Goal: Information Seeking & Learning: Compare options

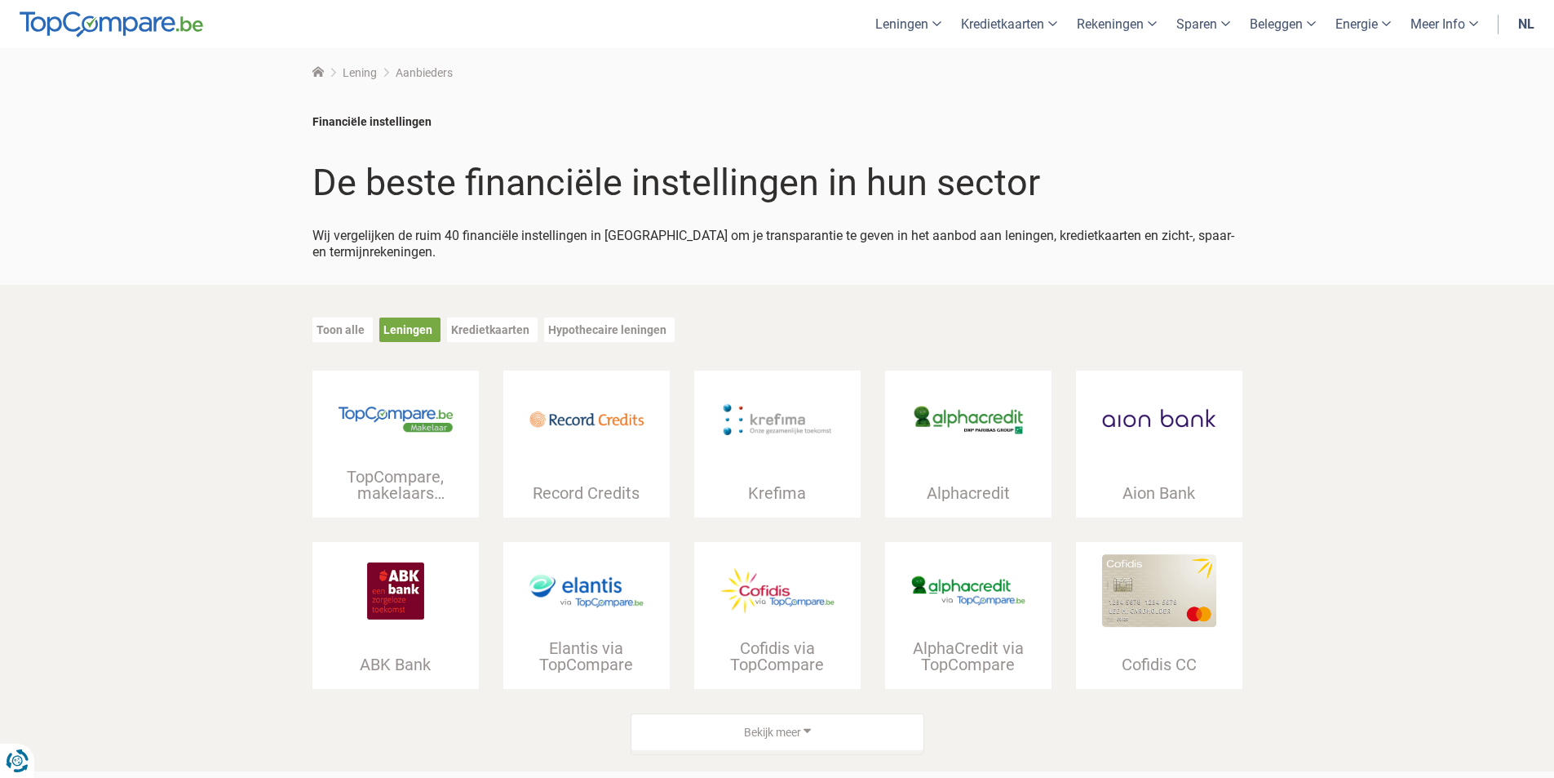
click at [379, 414] on img at bounding box center [396, 418] width 114 height 25
click at [420, 419] on img at bounding box center [396, 418] width 114 height 25
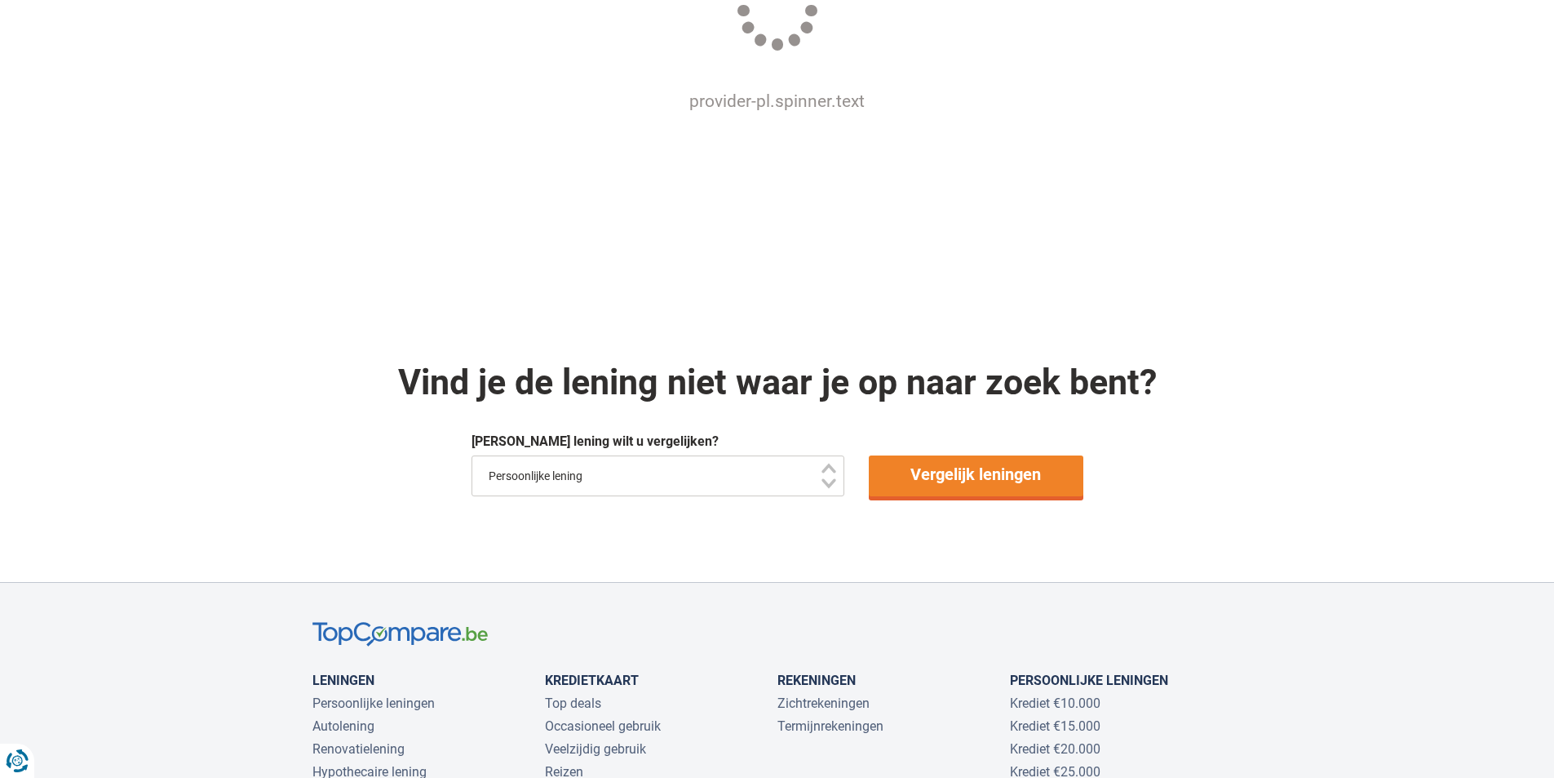
scroll to position [557, 0]
click at [946, 456] on link "Vergelijk leningen" at bounding box center [976, 476] width 215 height 41
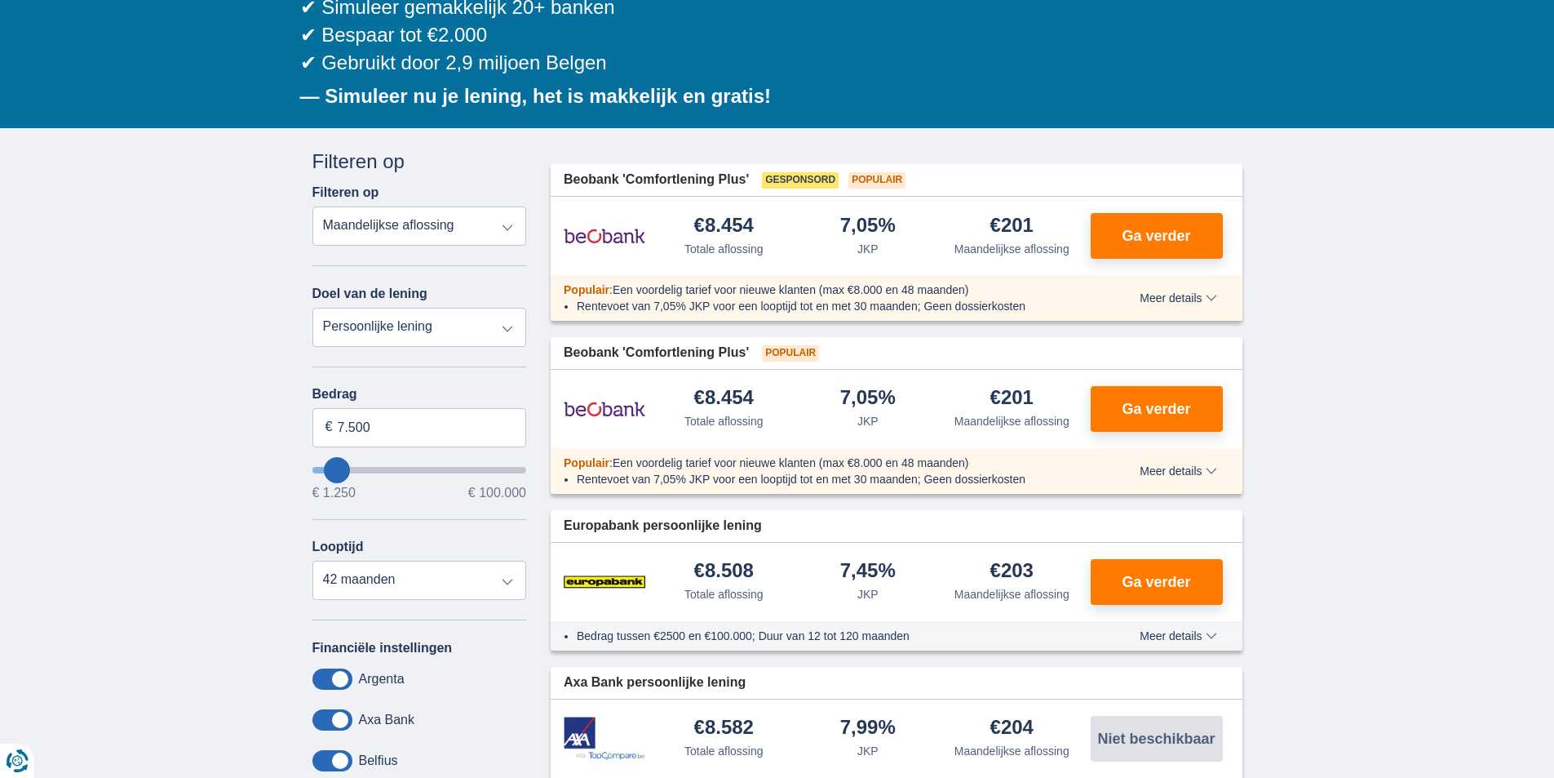
click at [494, 237] on select "Totale aflossing JKP Maandelijkse aflossing" at bounding box center [420, 225] width 215 height 39
click at [474, 226] on select "Totale aflossing JKP Maandelijkse aflossing" at bounding box center [420, 225] width 215 height 39
click at [464, 343] on select "Persoonlijke lening Auto Moto / fiets Mobilhome / caravan Renovatie Energie Sch…" at bounding box center [420, 327] width 215 height 39
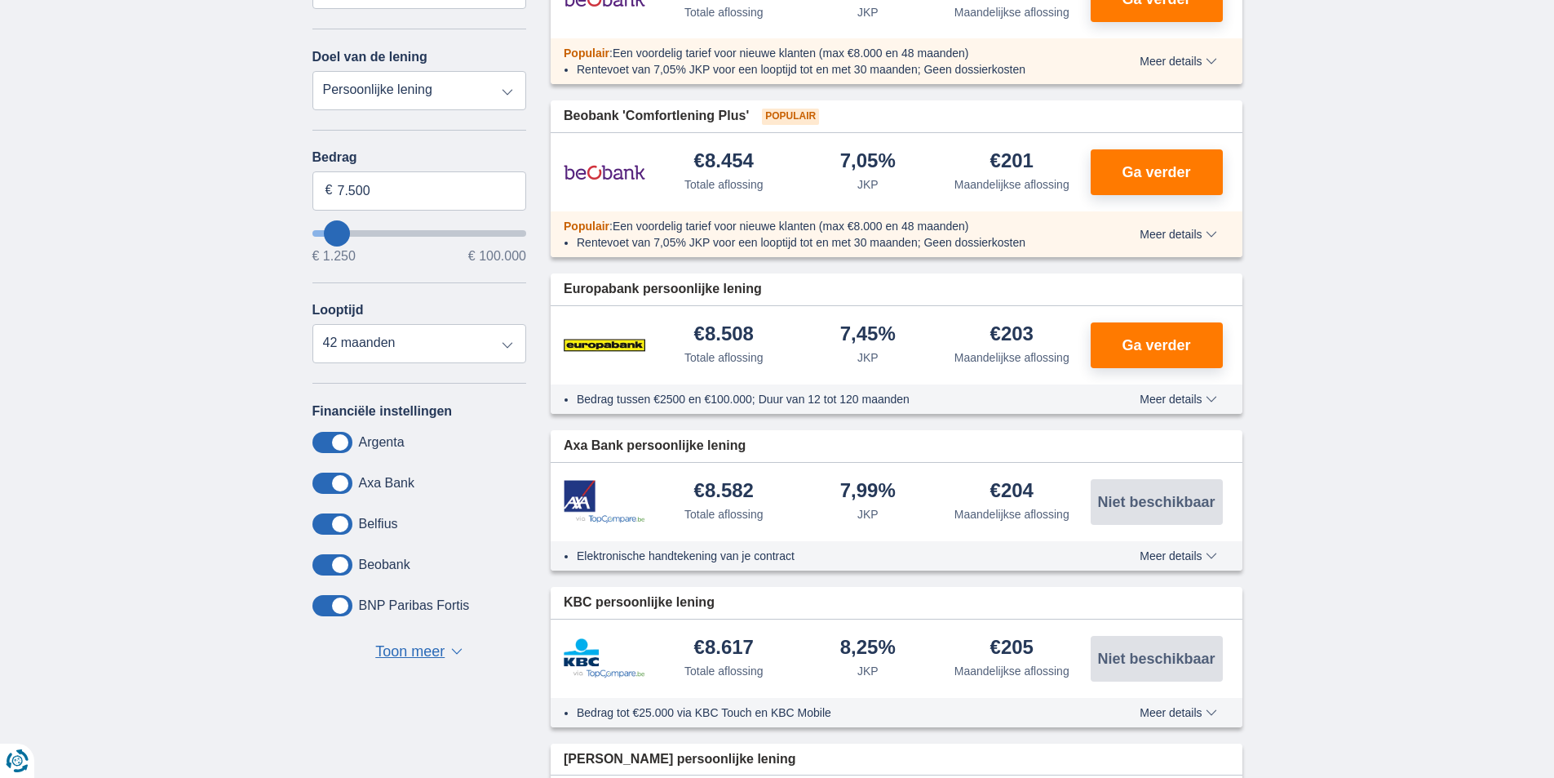
scroll to position [465, 0]
click at [465, 341] on select "12 maanden 18 maanden 24 maanden 30 maanden 36 maanden 42 maanden" at bounding box center [420, 342] width 215 height 39
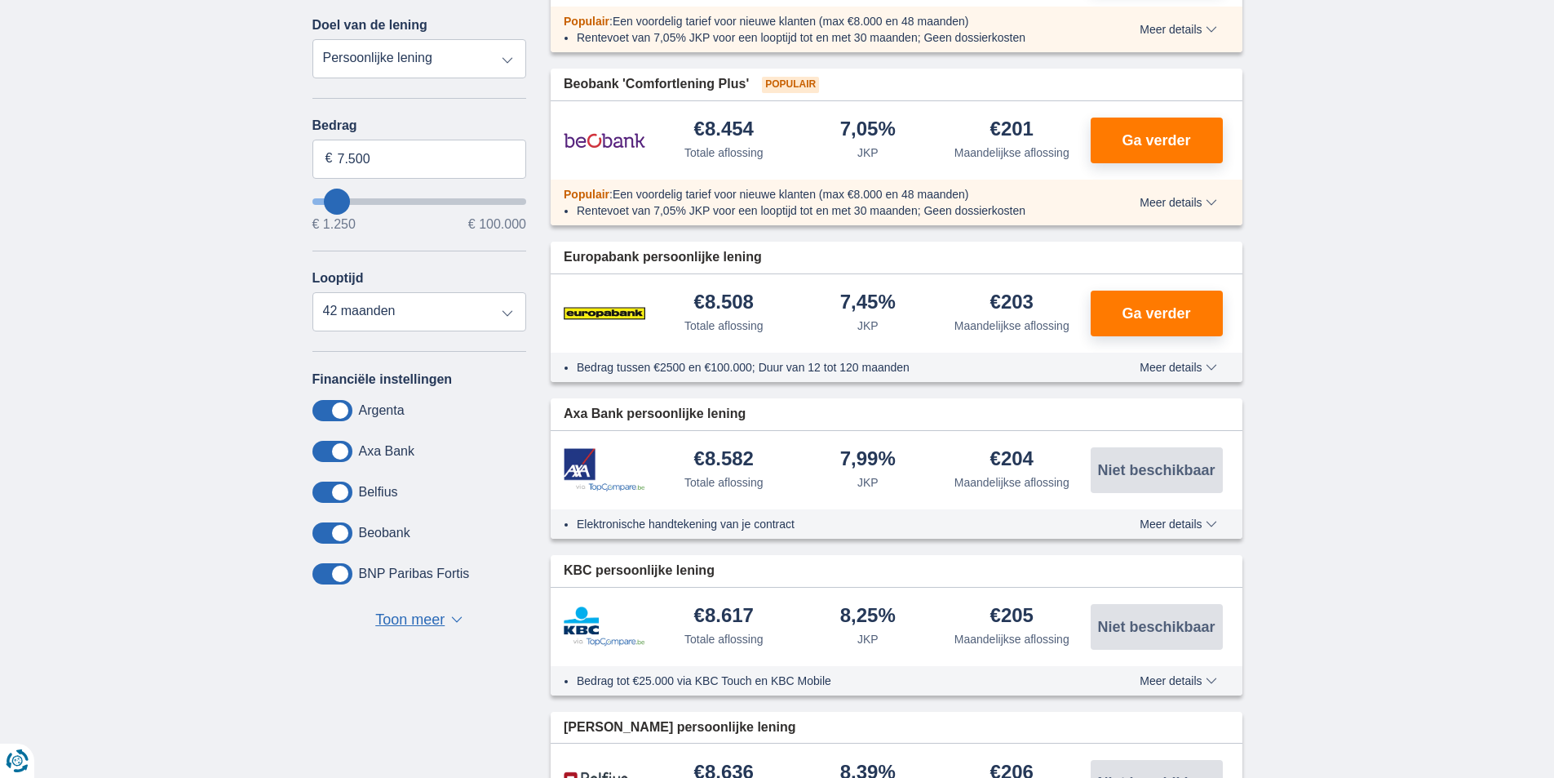
scroll to position [0, 0]
